Goal: Information Seeking & Learning: Find specific fact

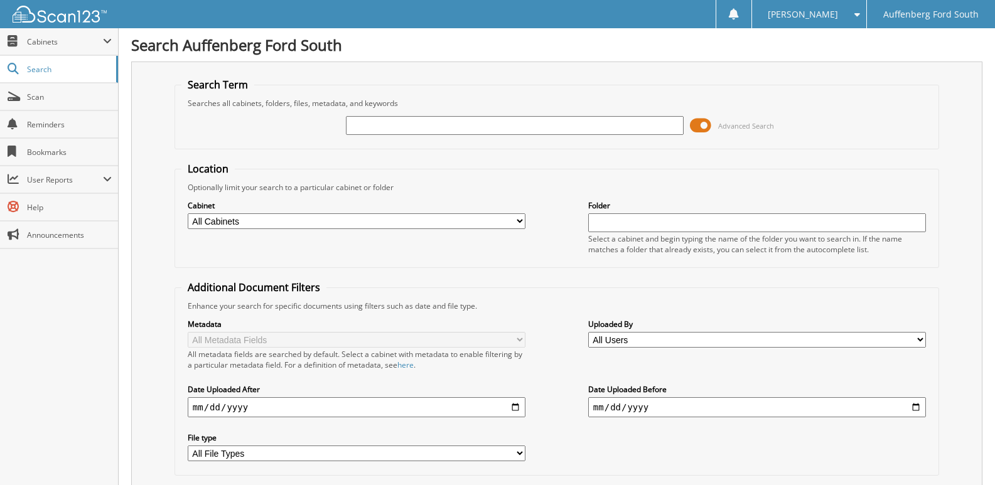
click at [450, 122] on input "text" at bounding box center [515, 125] width 338 height 19
type input "C5885"
click at [35, 69] on span "Search" at bounding box center [68, 69] width 83 height 11
click at [626, 223] on input "text" at bounding box center [757, 222] width 338 height 19
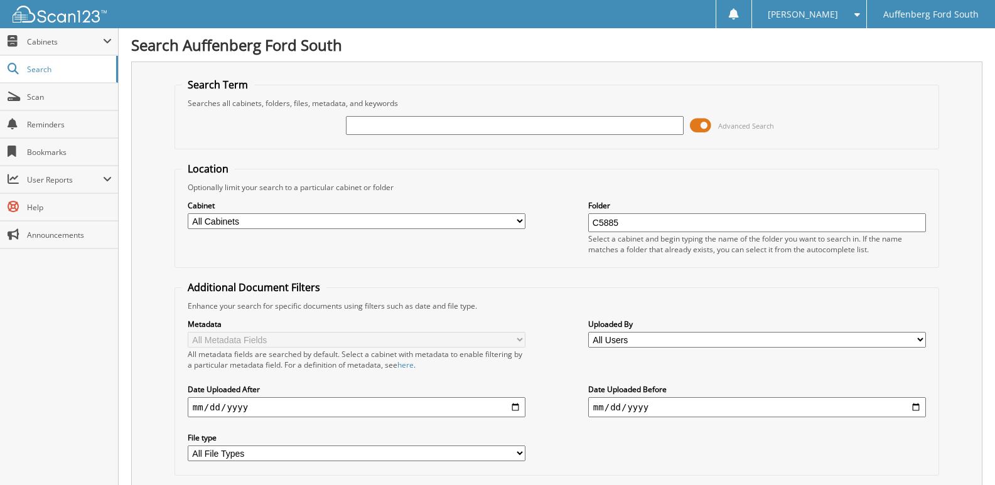
type input "C5885"
click at [368, 127] on input "text" at bounding box center [515, 125] width 338 height 19
click at [47, 94] on span "Scan" at bounding box center [69, 97] width 85 height 11
click at [294, 216] on select "All Cabinets PARTS WORK ORDER – BODY SHOP Needs Filing" at bounding box center [357, 221] width 338 height 16
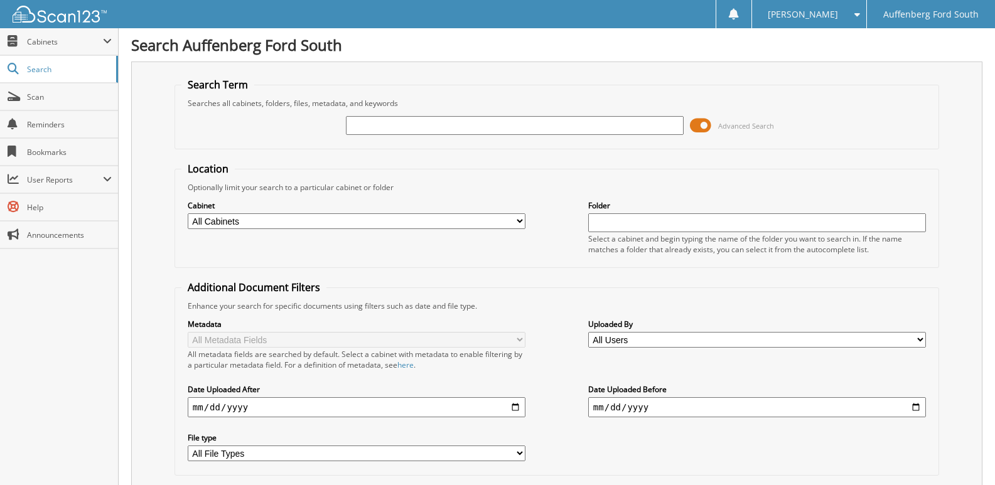
select select "8041"
click at [188, 213] on select "All Cabinets PARTS WORK ORDER – BODY SHOP Needs Filing" at bounding box center [357, 221] width 338 height 16
click at [621, 219] on input "text" at bounding box center [757, 222] width 338 height 19
type input "C5885"
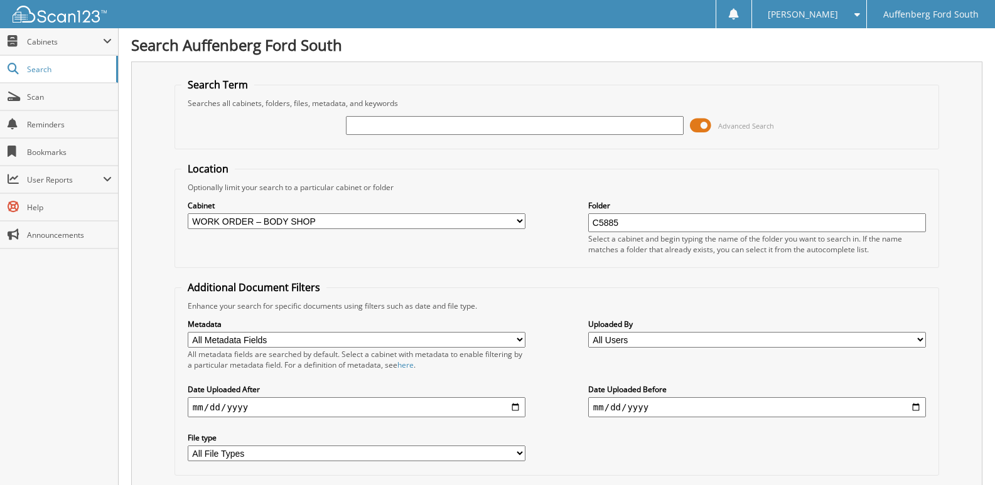
drag, startPoint x: 368, startPoint y: 122, endPoint x: 389, endPoint y: 134, distance: 24.4
click at [368, 122] on input "text" at bounding box center [515, 125] width 338 height 19
type input "[PERSON_NAME]"
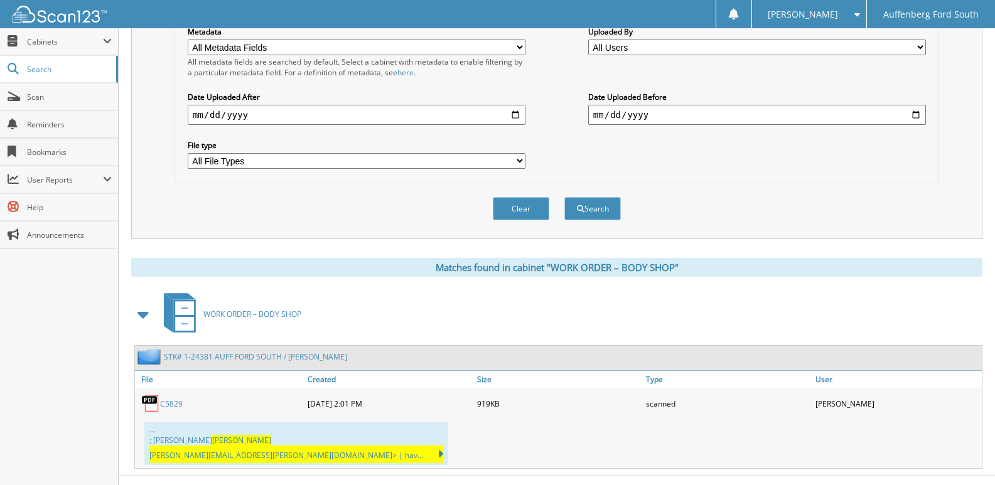
scroll to position [293, 0]
click at [173, 405] on link "C5829" at bounding box center [171, 403] width 23 height 11
click at [169, 404] on link "C5829" at bounding box center [171, 403] width 23 height 11
